Goal: Task Accomplishment & Management: Complete application form

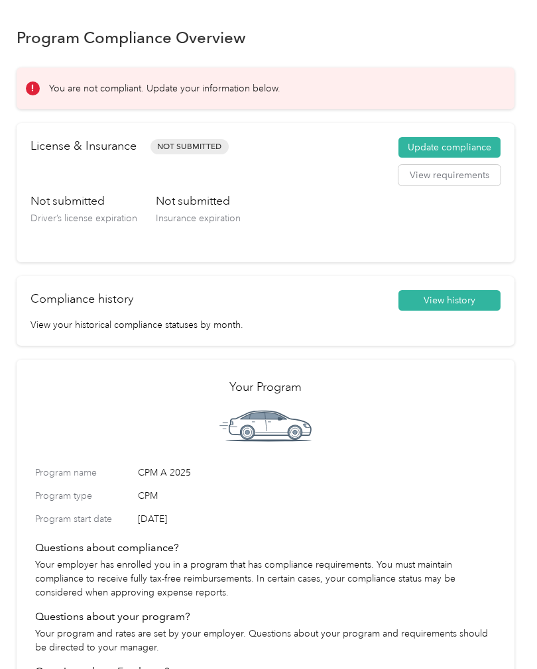
click at [486, 147] on button "Update compliance" at bounding box center [449, 147] width 102 height 21
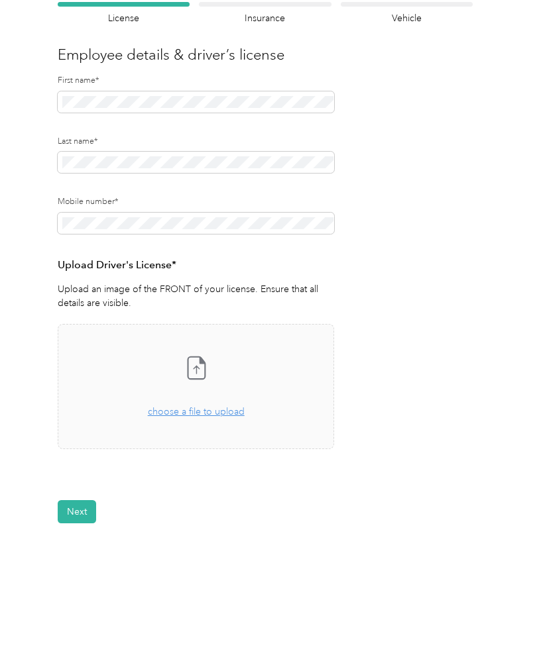
scroll to position [99, 0]
click at [297, 7] on div "Insurance declaration Insurance" at bounding box center [265, 14] width 132 height 23
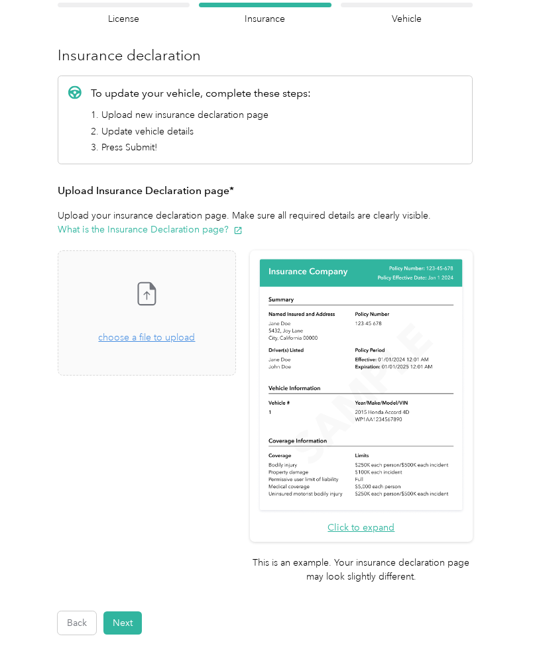
click at [414, 23] on h4 "Vehicle" at bounding box center [407, 19] width 132 height 14
